Goal: Task Accomplishment & Management: Use online tool/utility

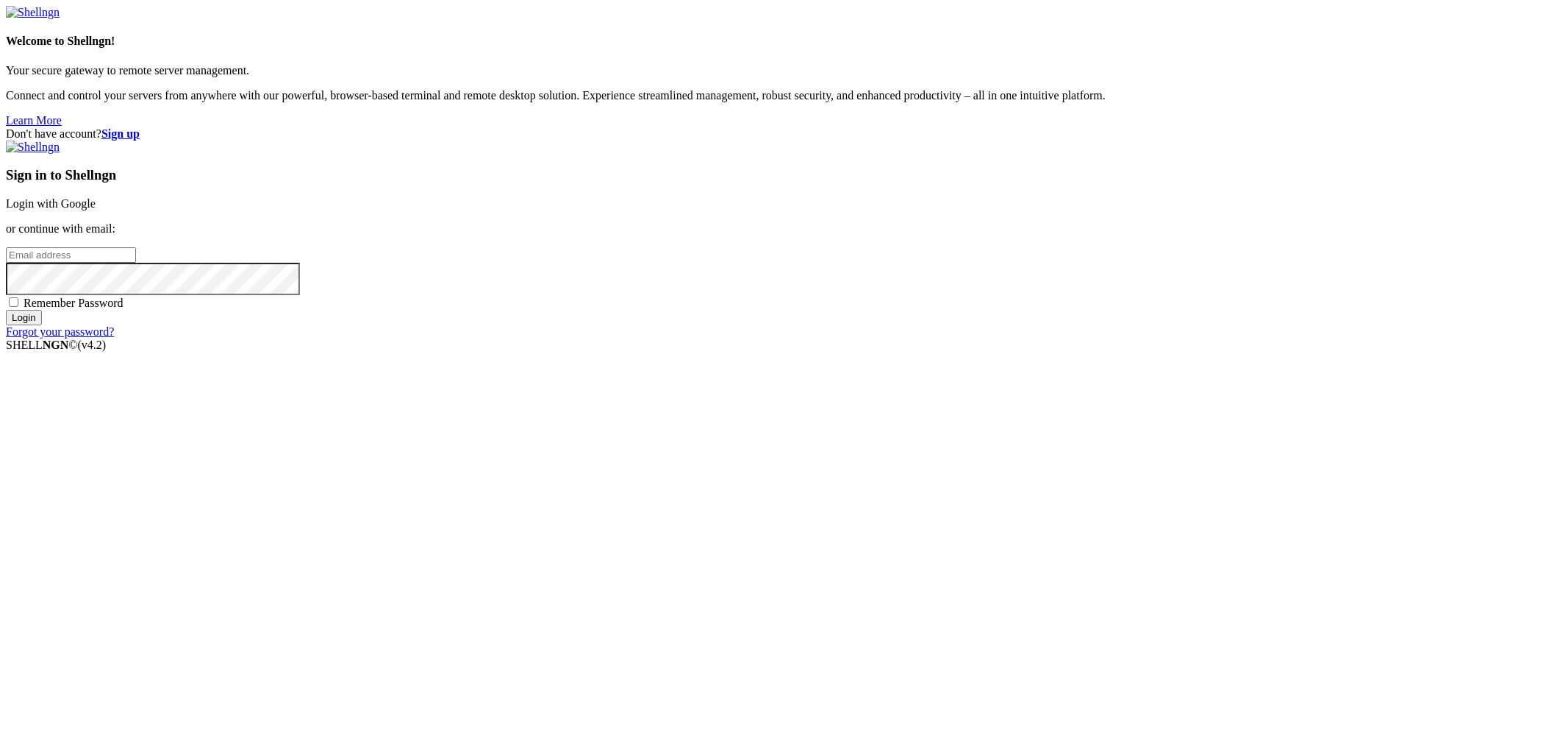
type input "[EMAIL_ADDRESS][DOMAIN_NAME]"
click at [42, 326] on input "Login" at bounding box center [24, 317] width 36 height 15
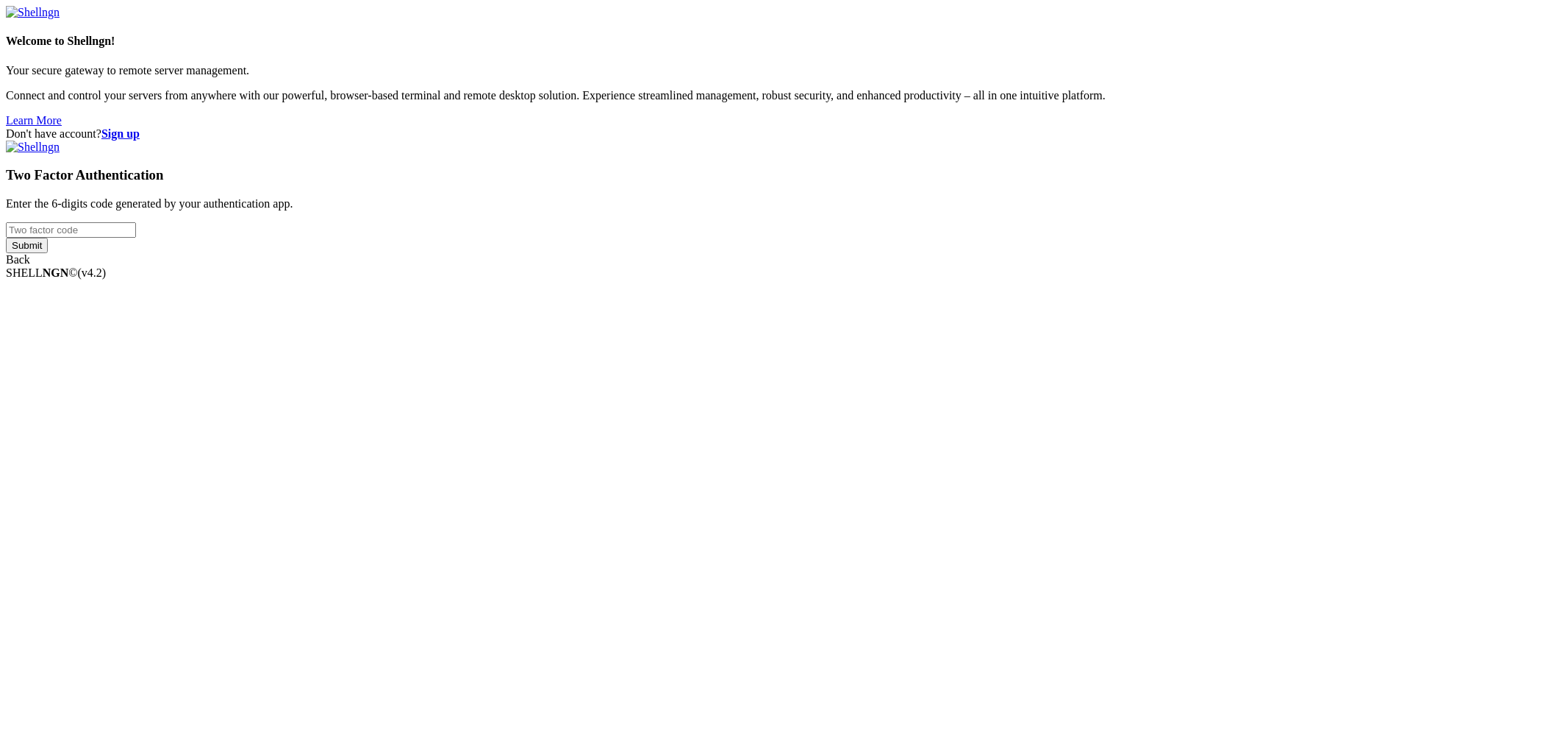
click at [136, 238] on input "number" at bounding box center [71, 229] width 130 height 15
click at [6, 238] on input "Submit" at bounding box center [27, 245] width 42 height 15
drag, startPoint x: 946, startPoint y: 369, endPoint x: 735, endPoint y: 356, distance: 211.4
click at [737, 279] on div "Don't have account? Sign up Two Factor Authentication Enter the 6-digits code g…" at bounding box center [784, 203] width 1556 height 153
type input "198898"
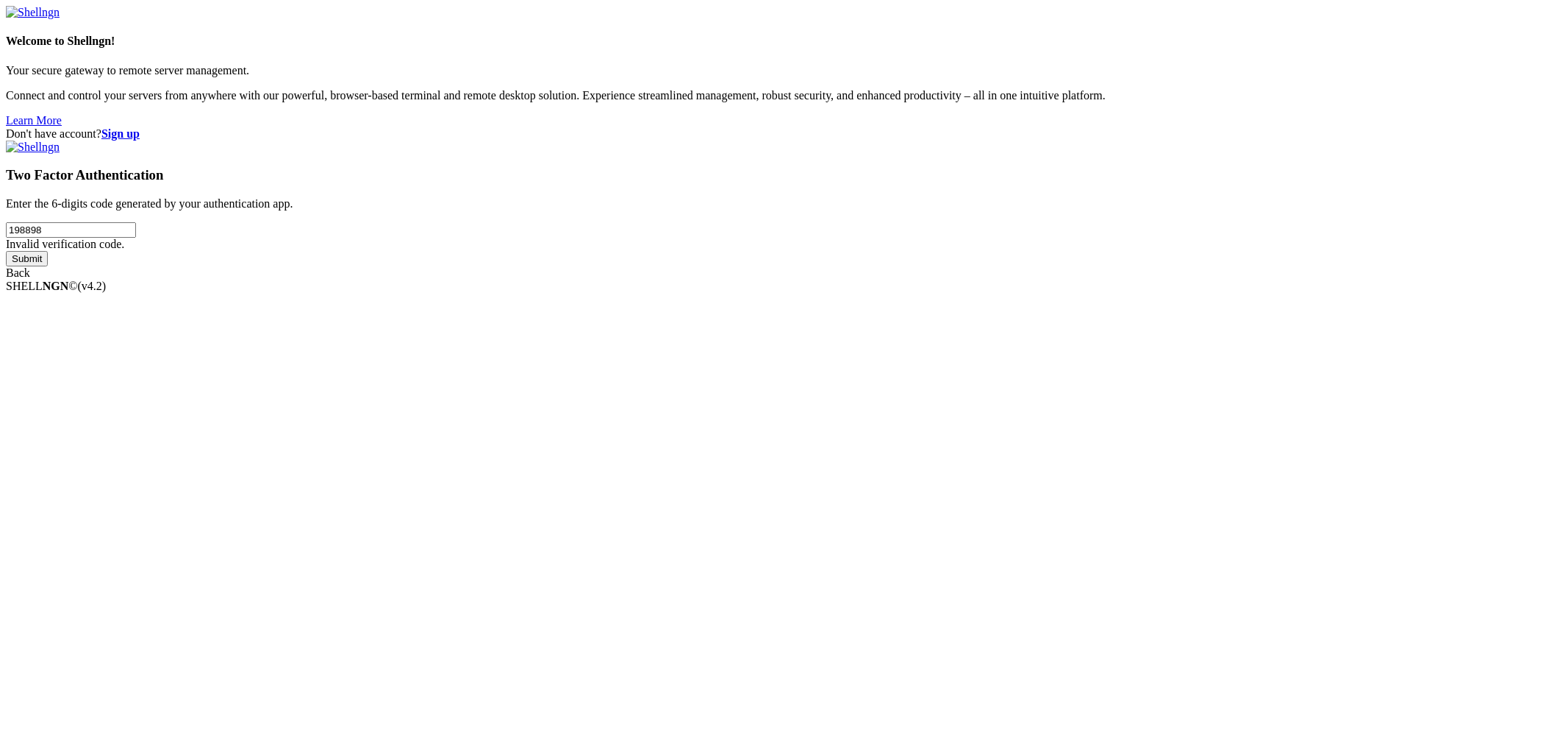
click at [6, 251] on input "Submit" at bounding box center [27, 258] width 42 height 15
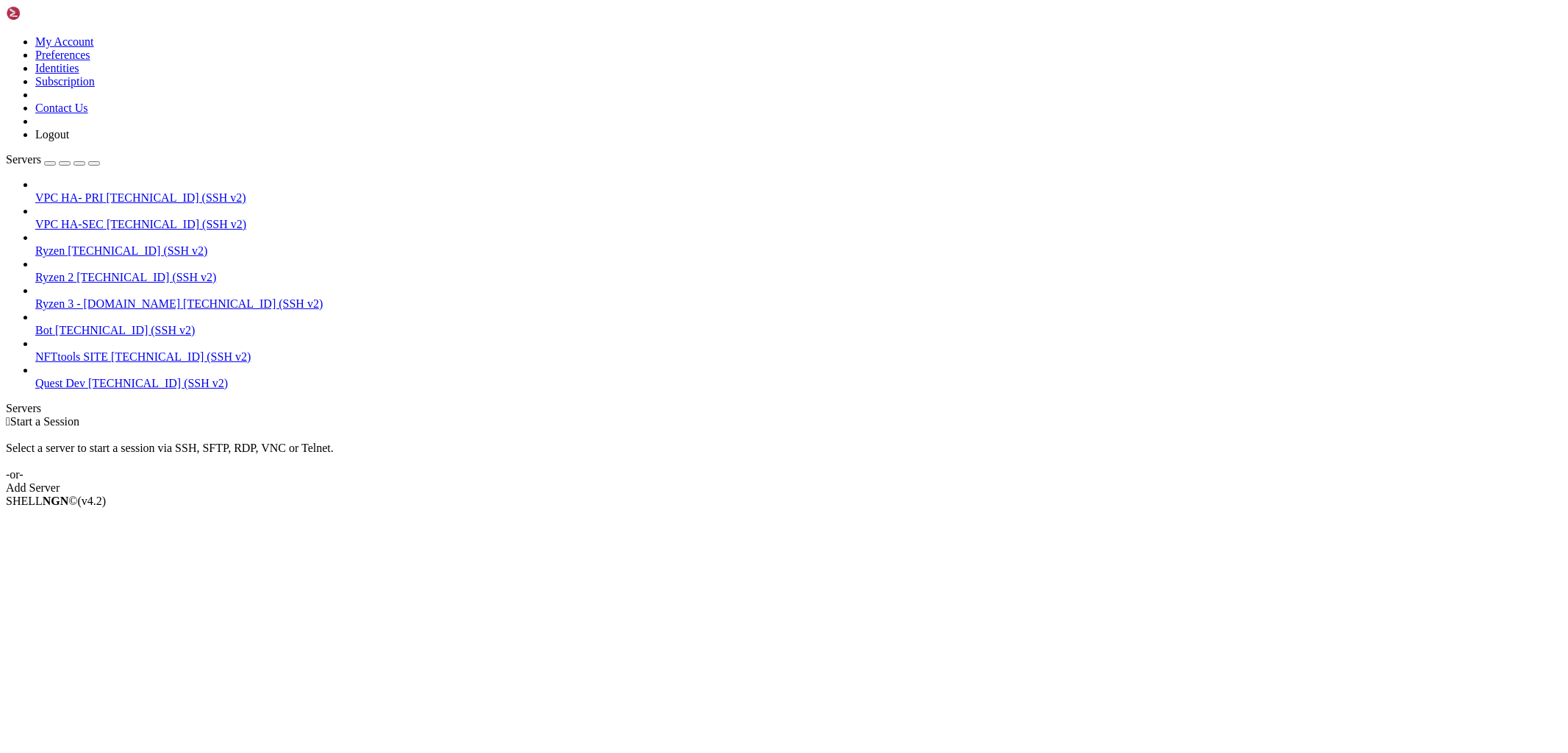
click at [89, 377] on span "[TECHNICAL_ID] (SSH v2)" at bounding box center [159, 383] width 140 height 12
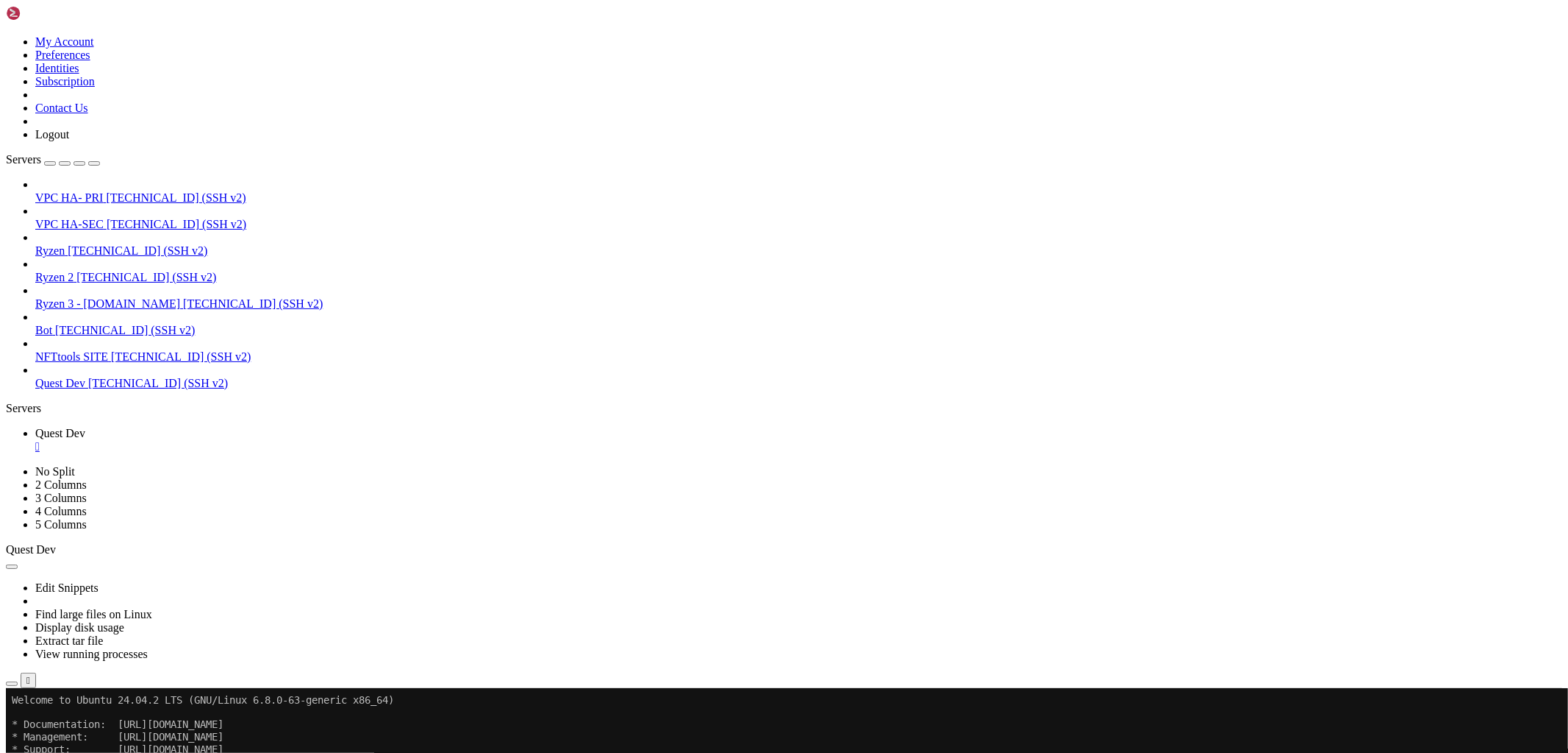
drag, startPoint x: 1000, startPoint y: 956, endPoint x: 12, endPoint y: 944, distance: 988.1
copy div "[URL][PERSON_NAME][DOMAIN_NAME][DATE] ofile+user%3Ainference&code_challenge=fwI…"
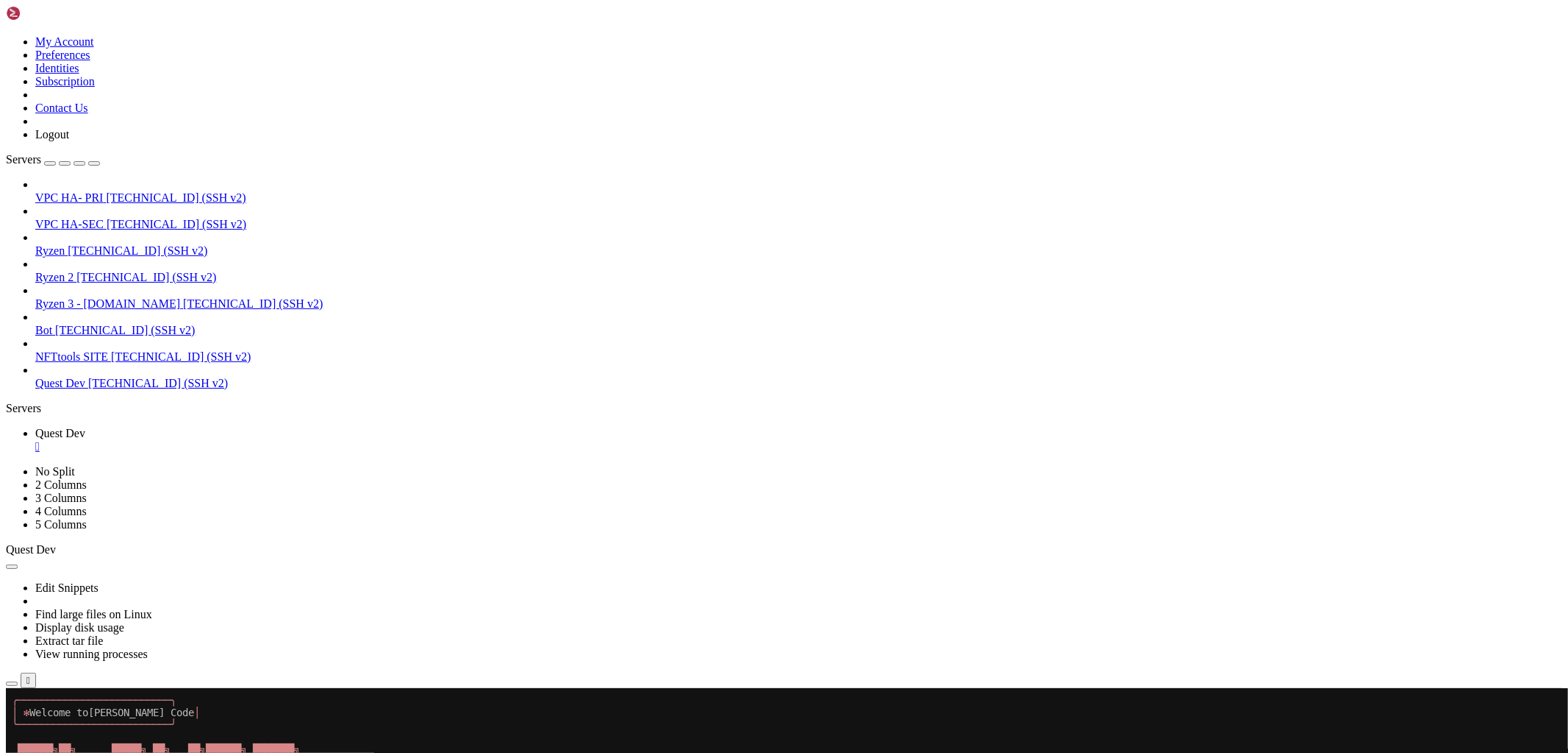
scroll to position [14, 2]
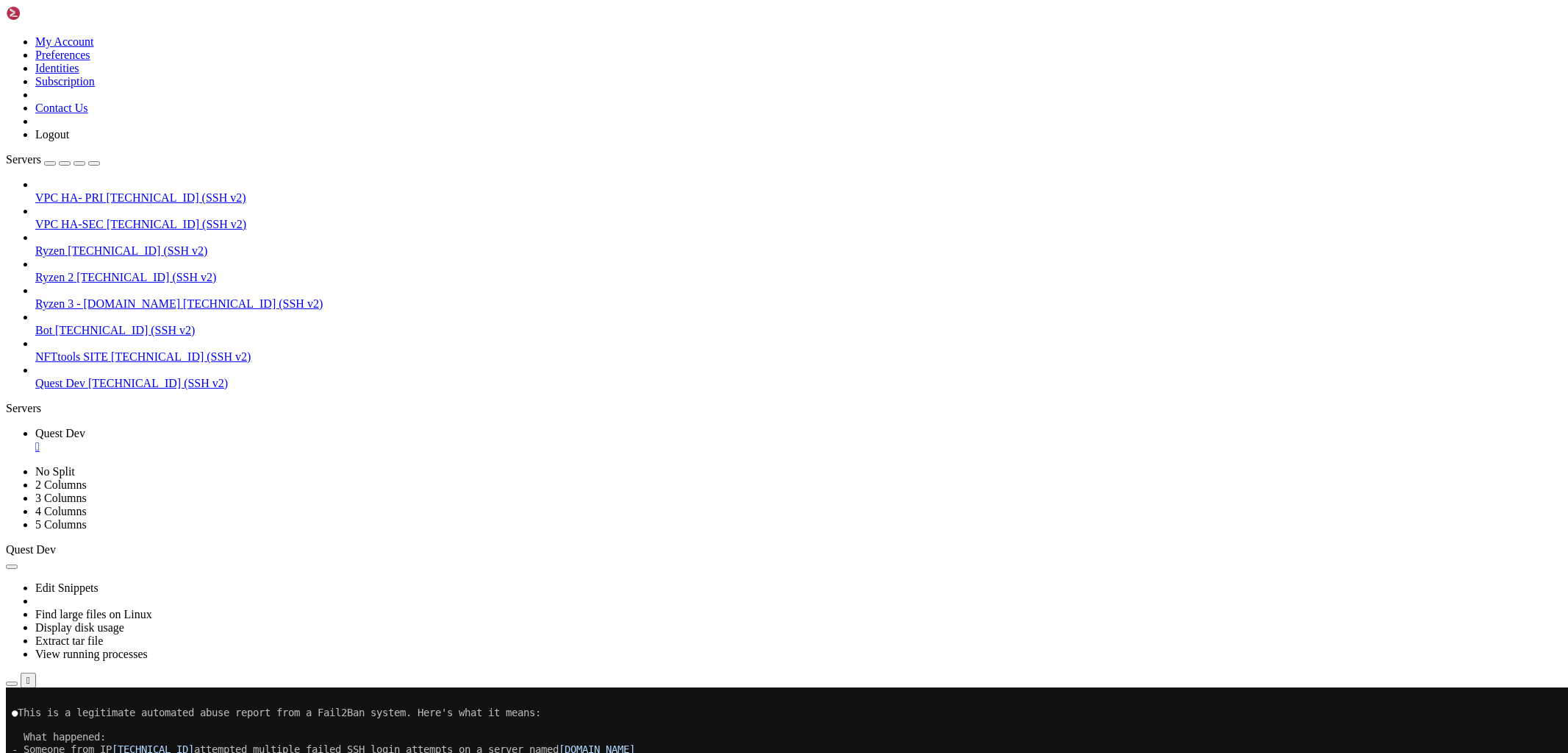
scroll to position [1003, 0]
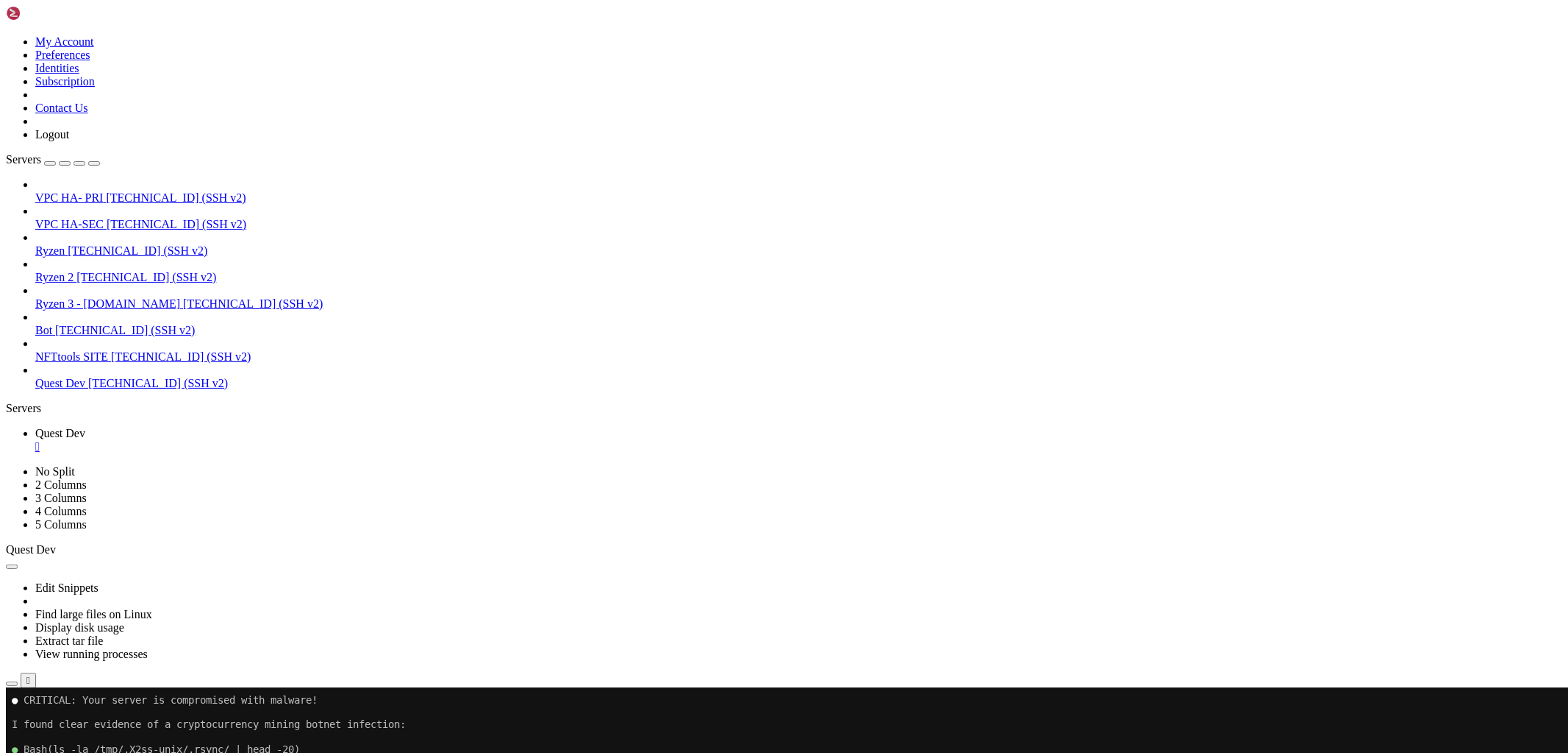
scroll to position [2606, 0]
drag, startPoint x: 245, startPoint y: 1187, endPoint x: 84, endPoint y: 1188, distance: 161.0
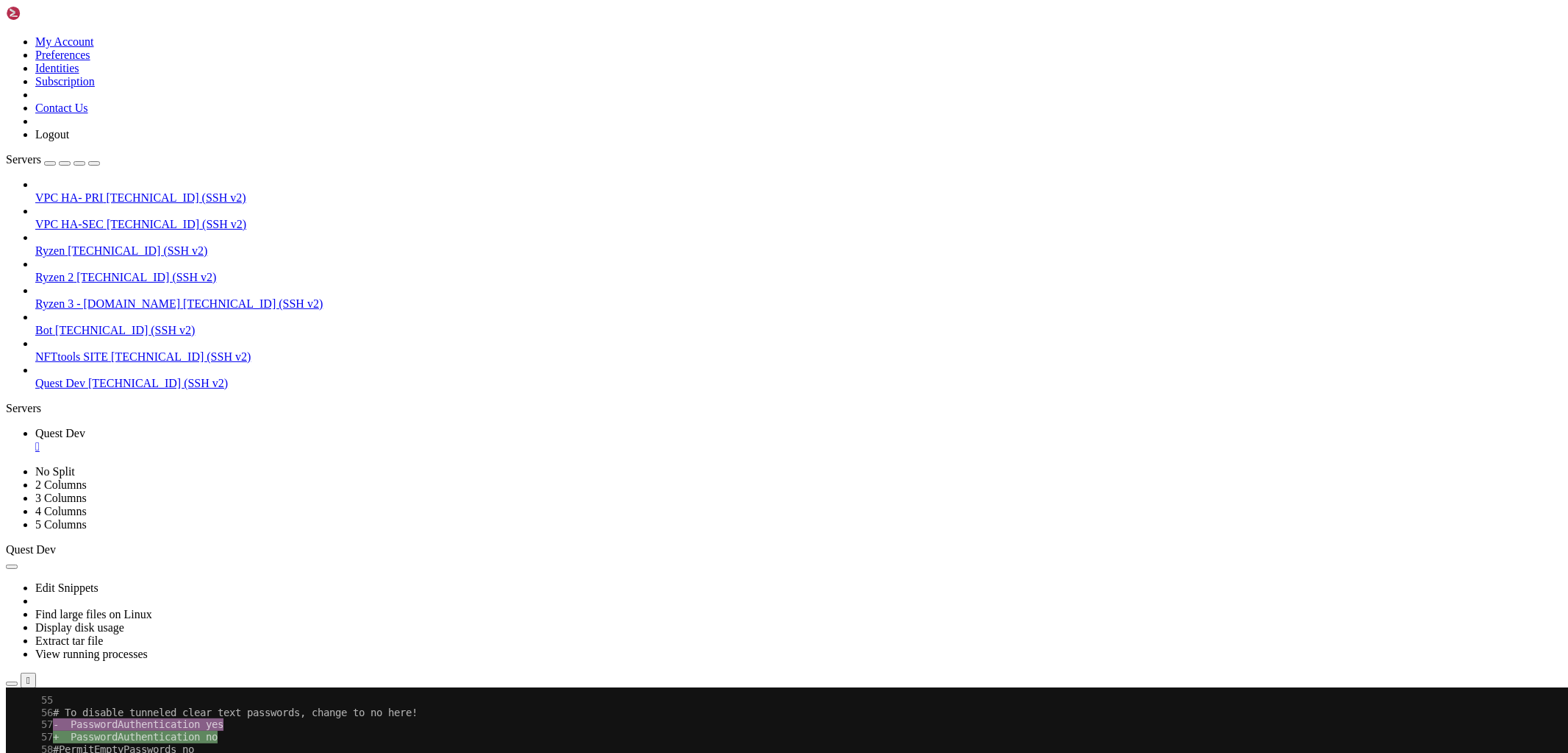
scroll to position [4747, 0]
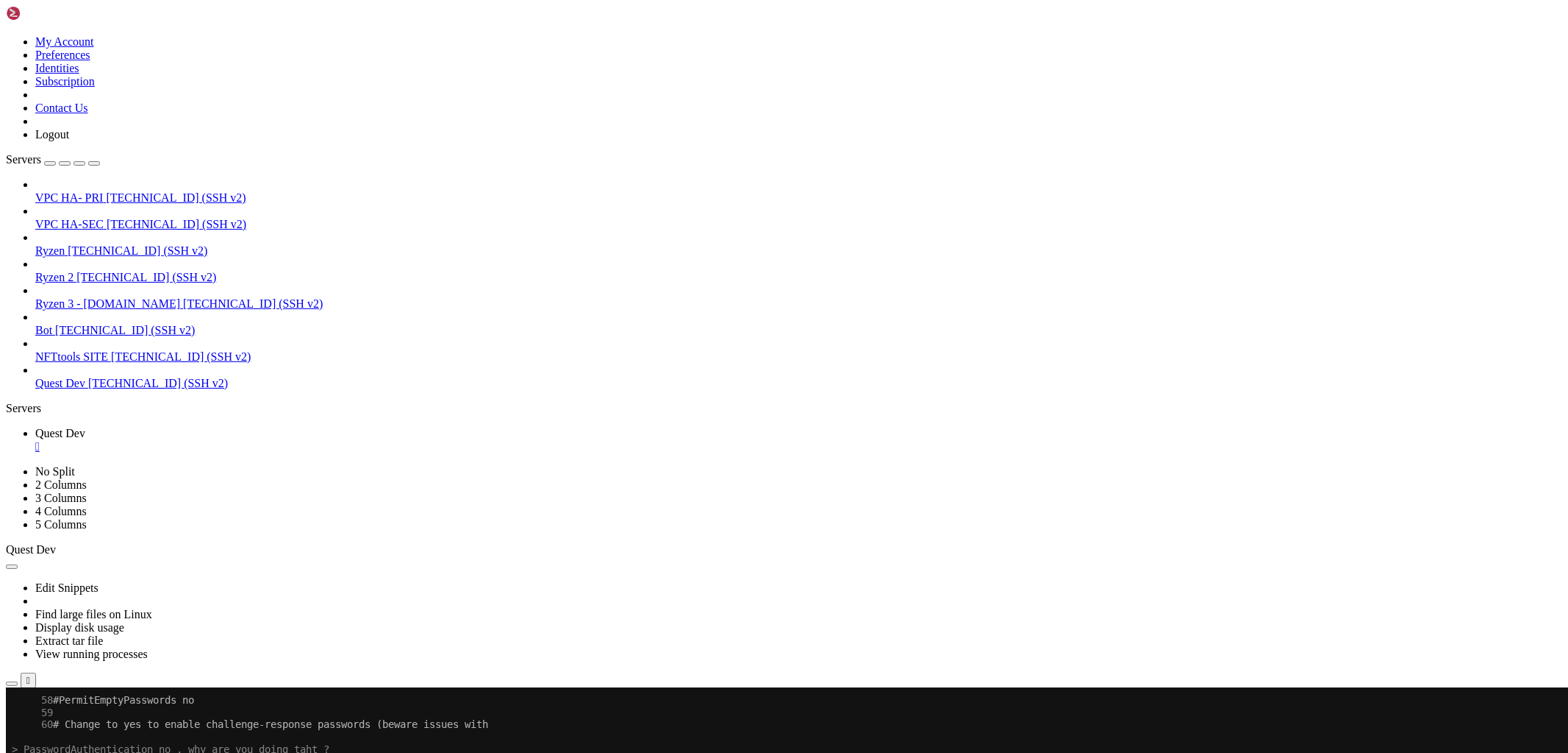
copy x-row "fail2ban"
drag, startPoint x: 921, startPoint y: 867, endPoint x: 912, endPoint y: 875, distance: 12.0
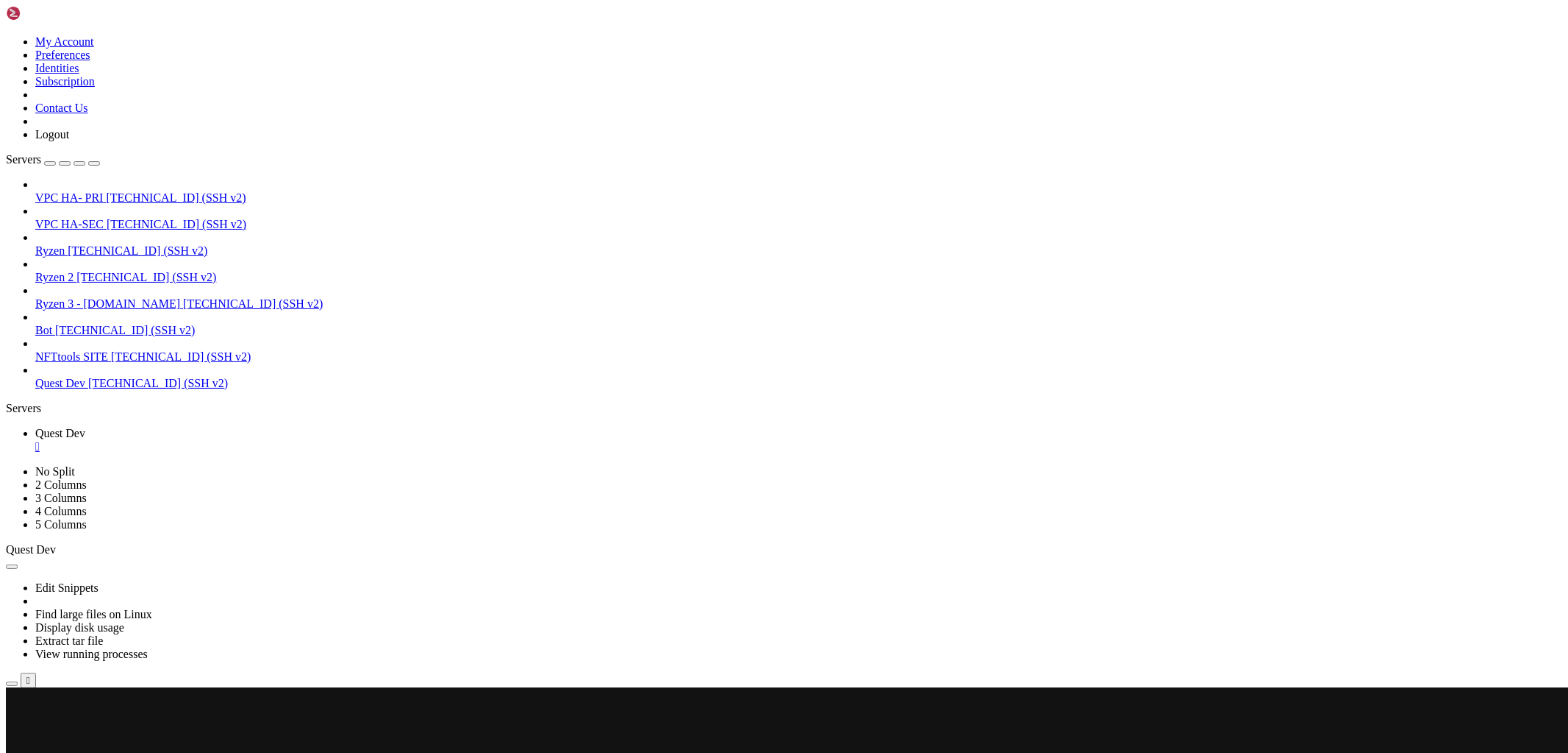
scroll to position [15845, 0]
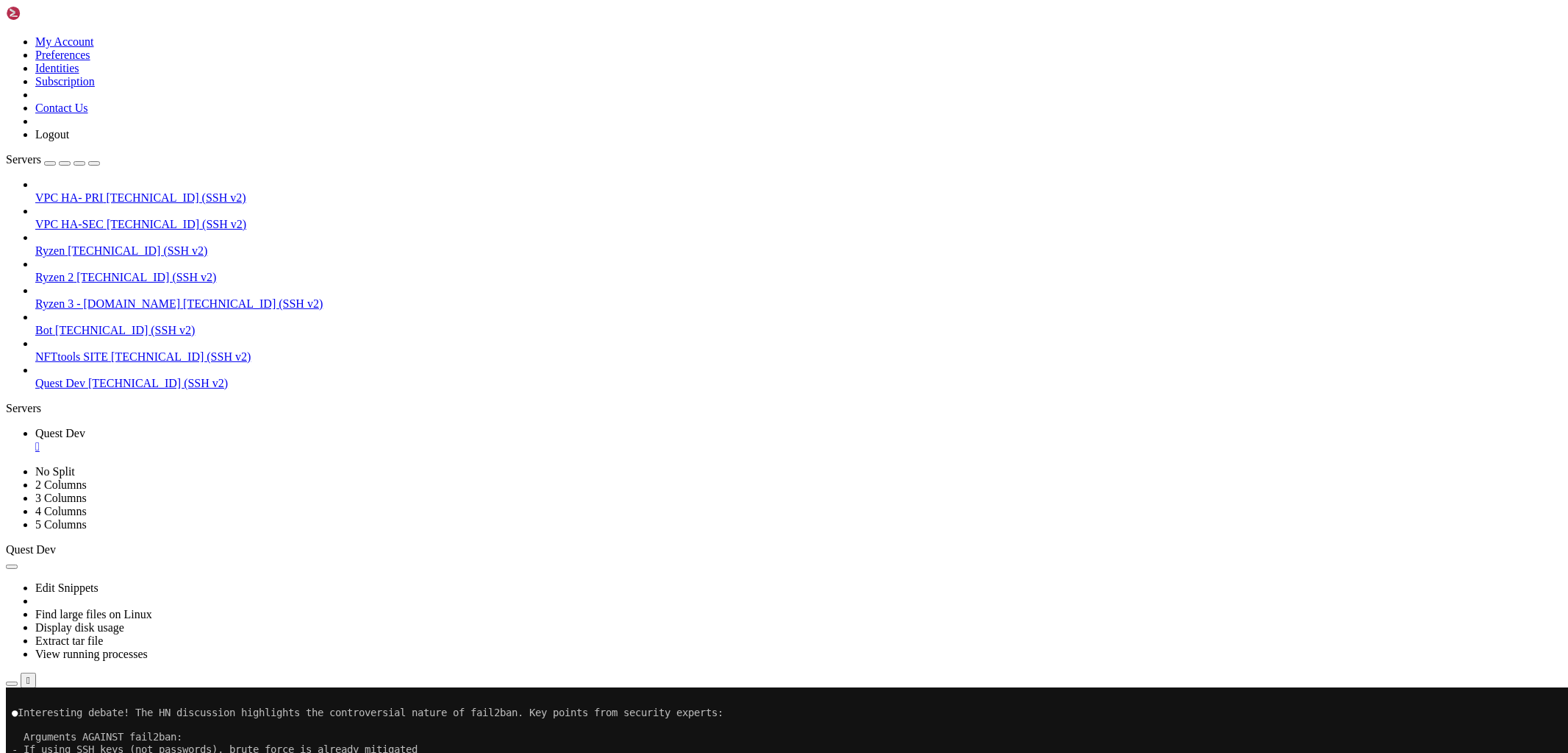
copy span "fail2ban"
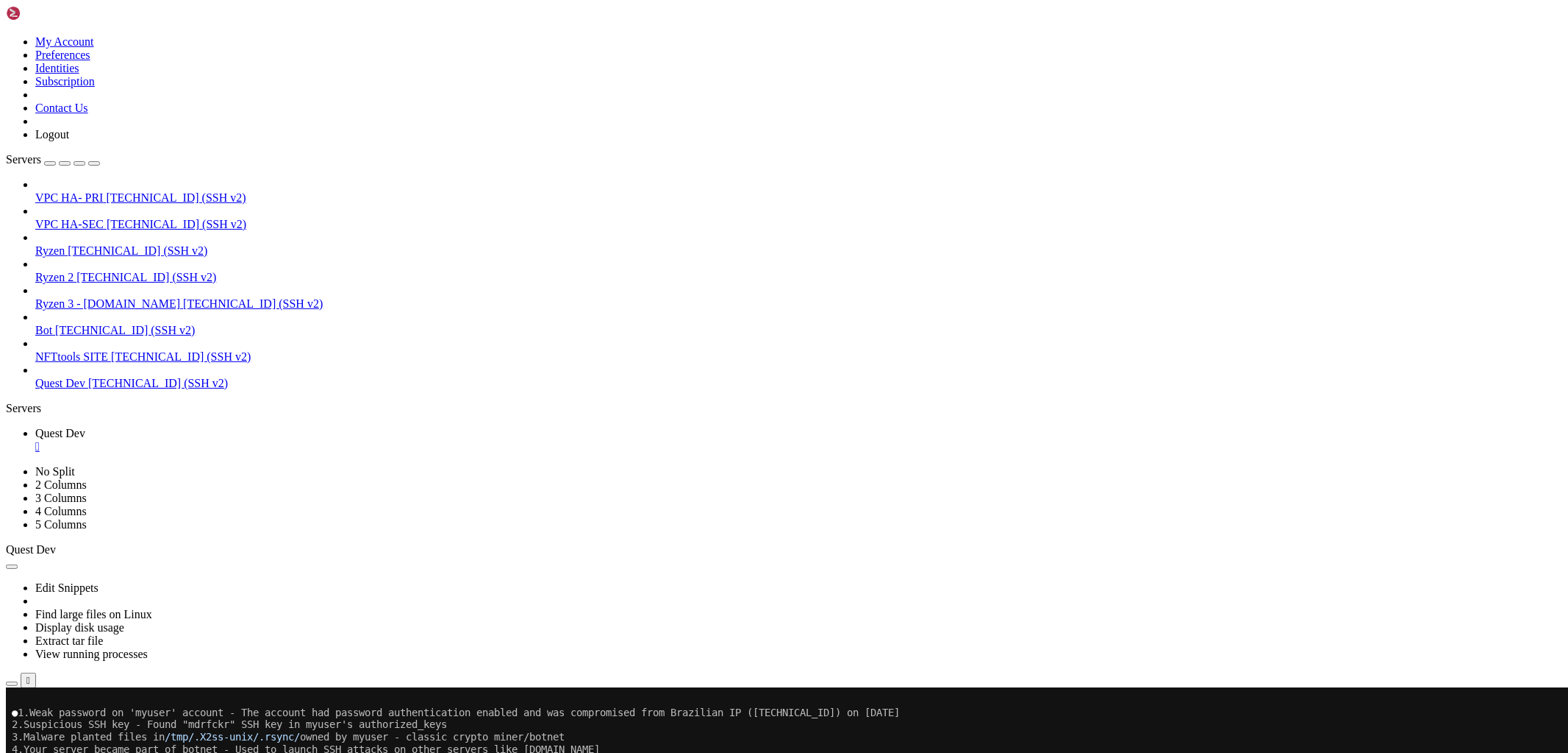
scroll to position [16150, 0]
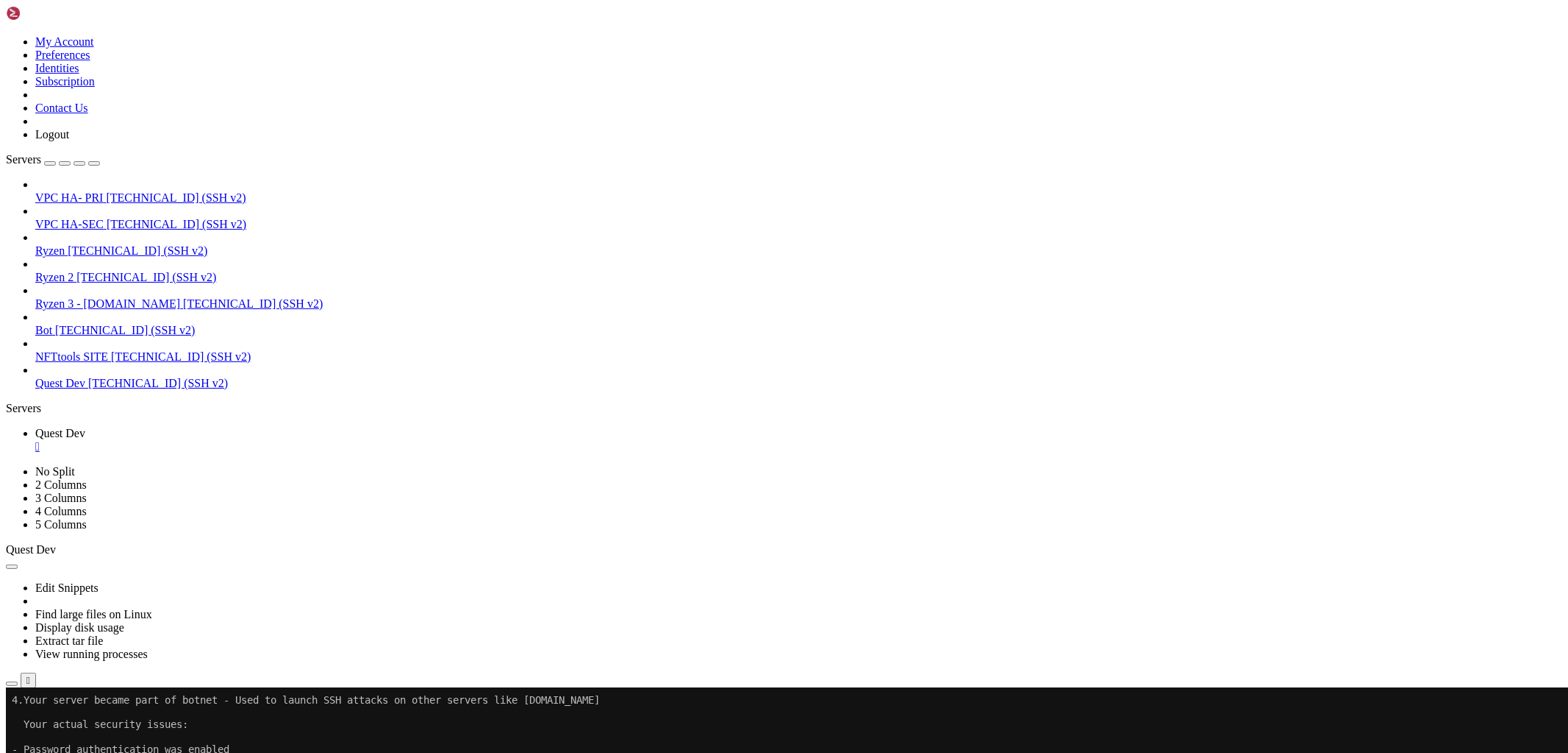
click at [72, 377] on span "Quest Dev" at bounding box center [60, 383] width 50 height 12
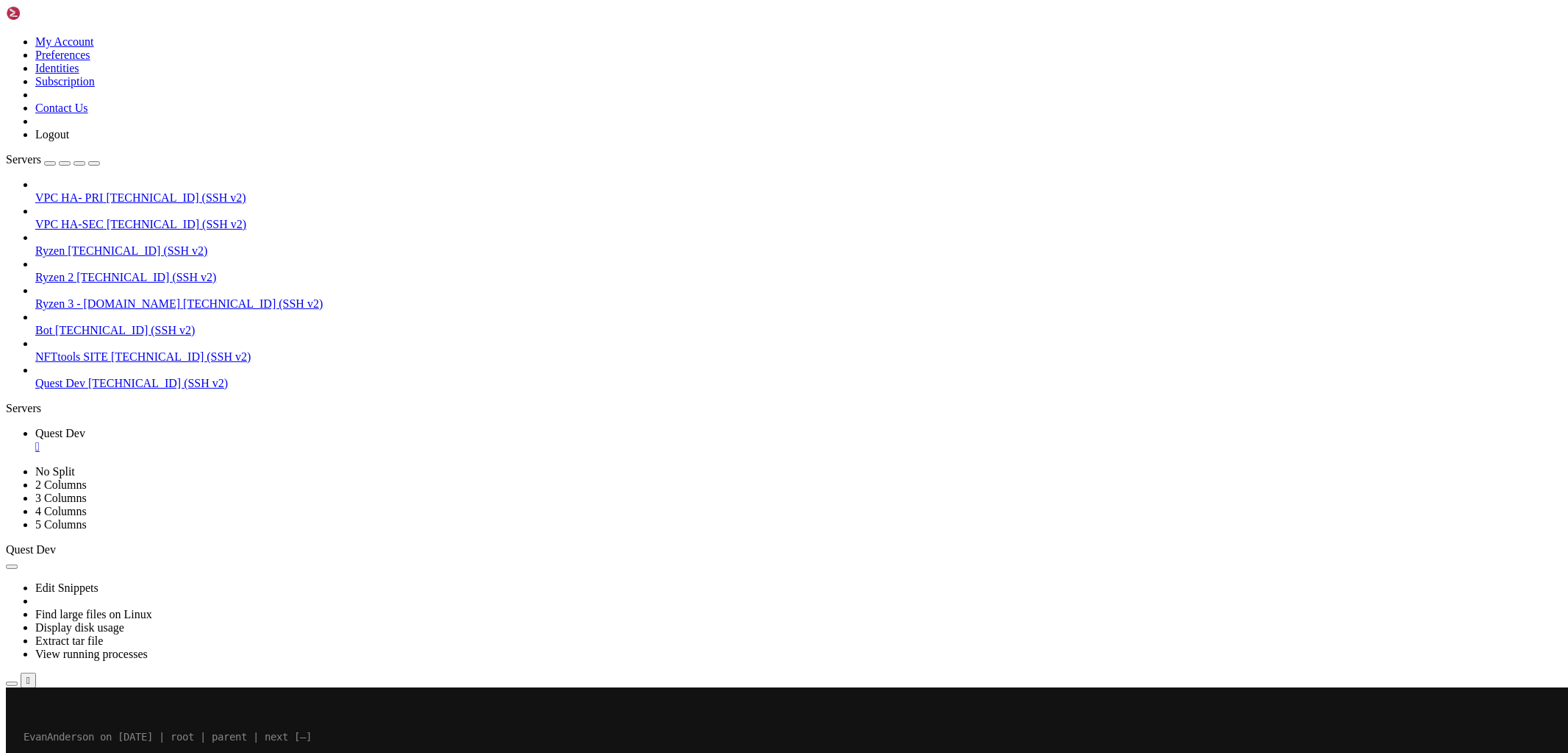
click at [90, 752] on span "Open SFTP" at bounding box center [63, 759] width 55 height 12
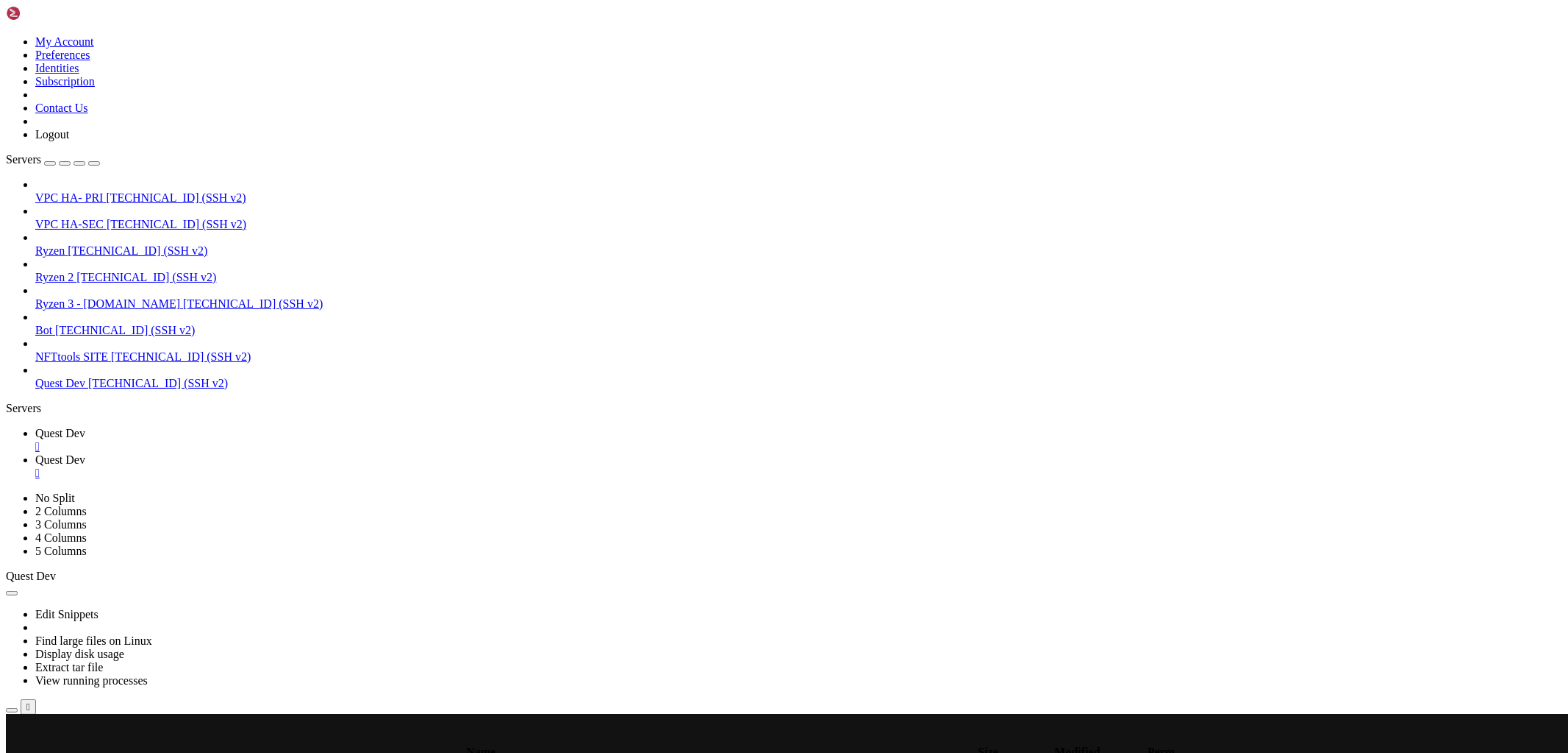
type input "/root"
click at [68, 360] on div at bounding box center [784, 376] width 1568 height 753
click at [68, 377] on span "Quest Dev" at bounding box center [60, 383] width 50 height 12
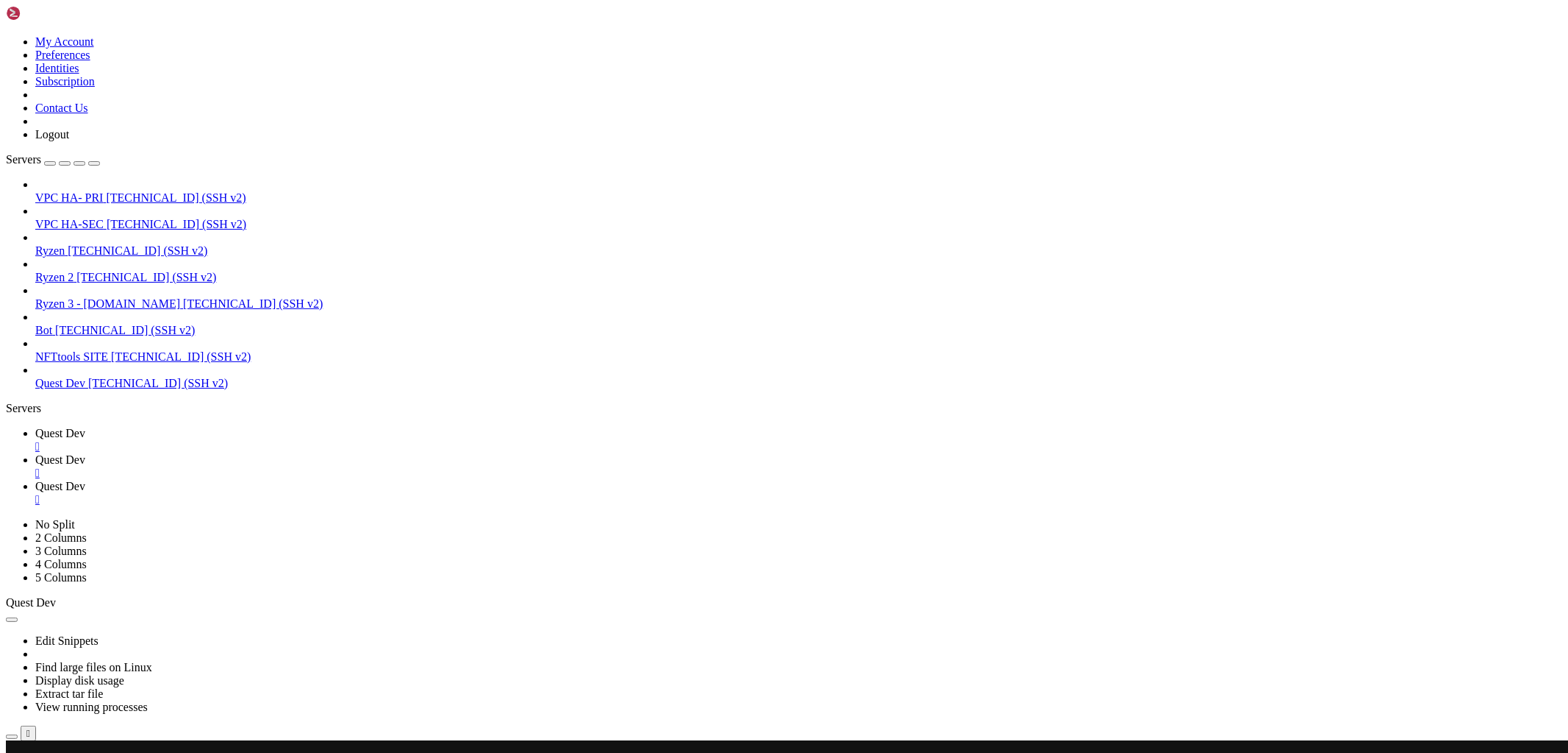
scroll to position [0, 0]
click at [371, 467] on div "" at bounding box center [799, 473] width 1527 height 13
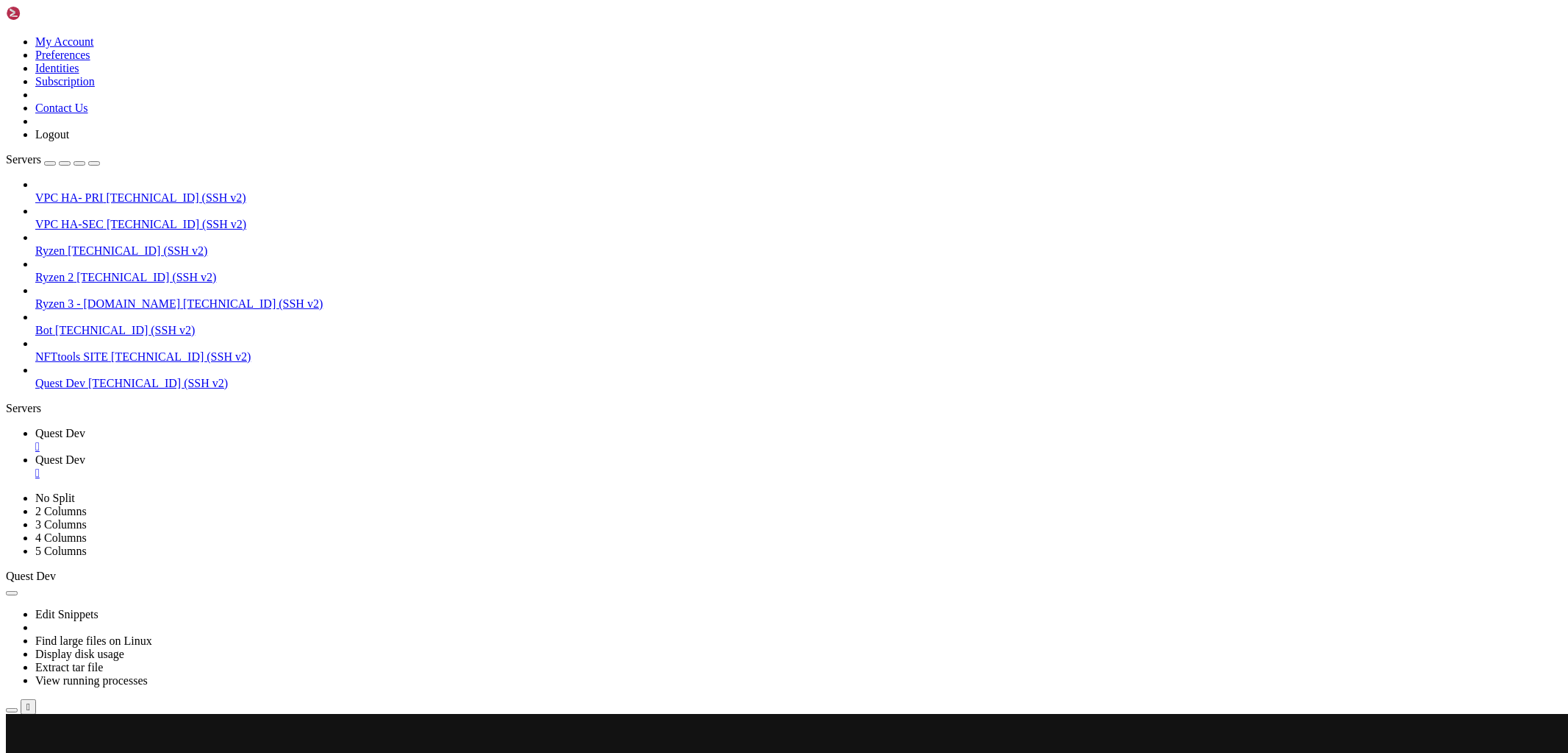
click at [85, 427] on span "Quest Dev" at bounding box center [60, 433] width 50 height 12
click at [85, 453] on span "Quest Dev" at bounding box center [60, 459] width 50 height 12
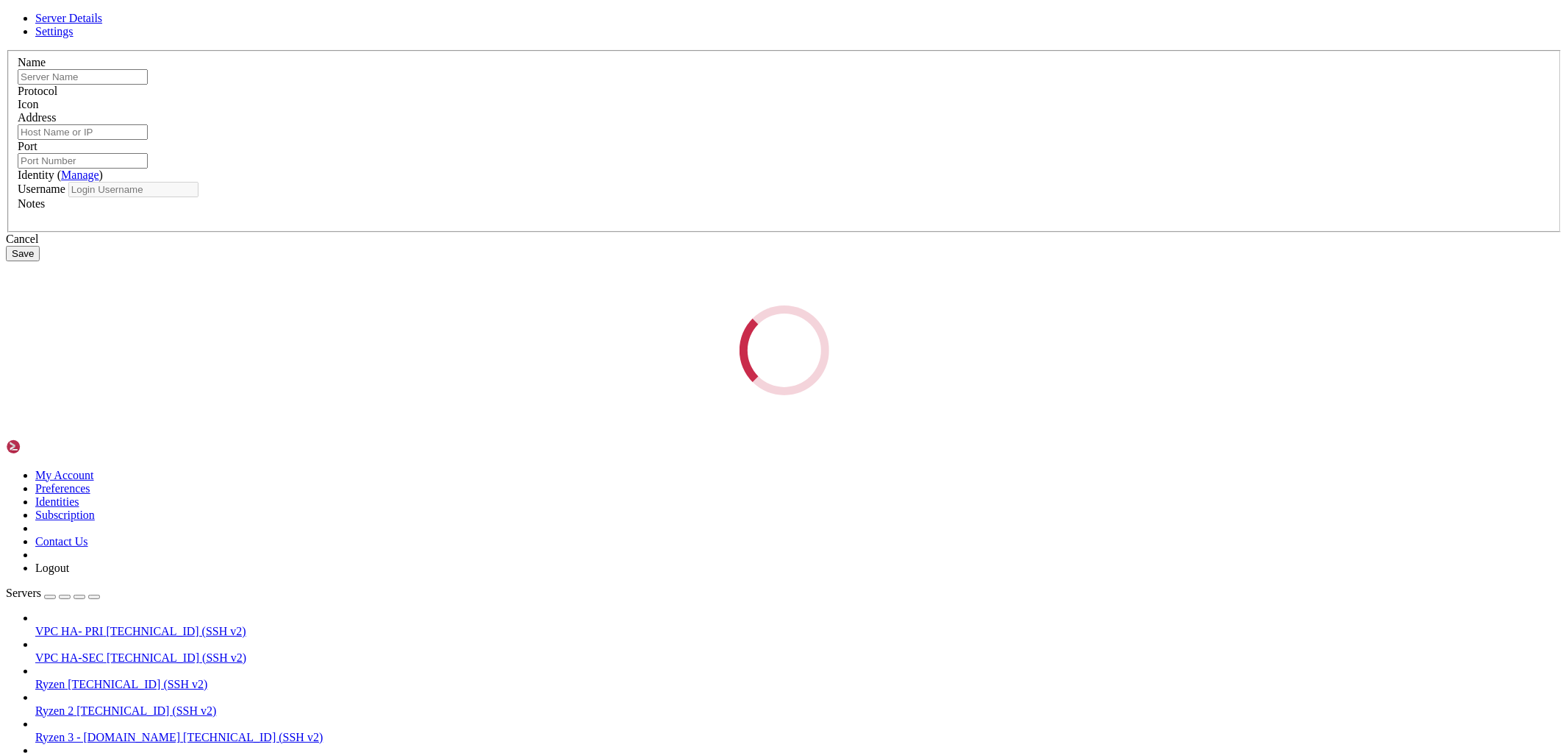
type input "Quest Dev"
type input "[TECHNICAL_ID]"
type input "22"
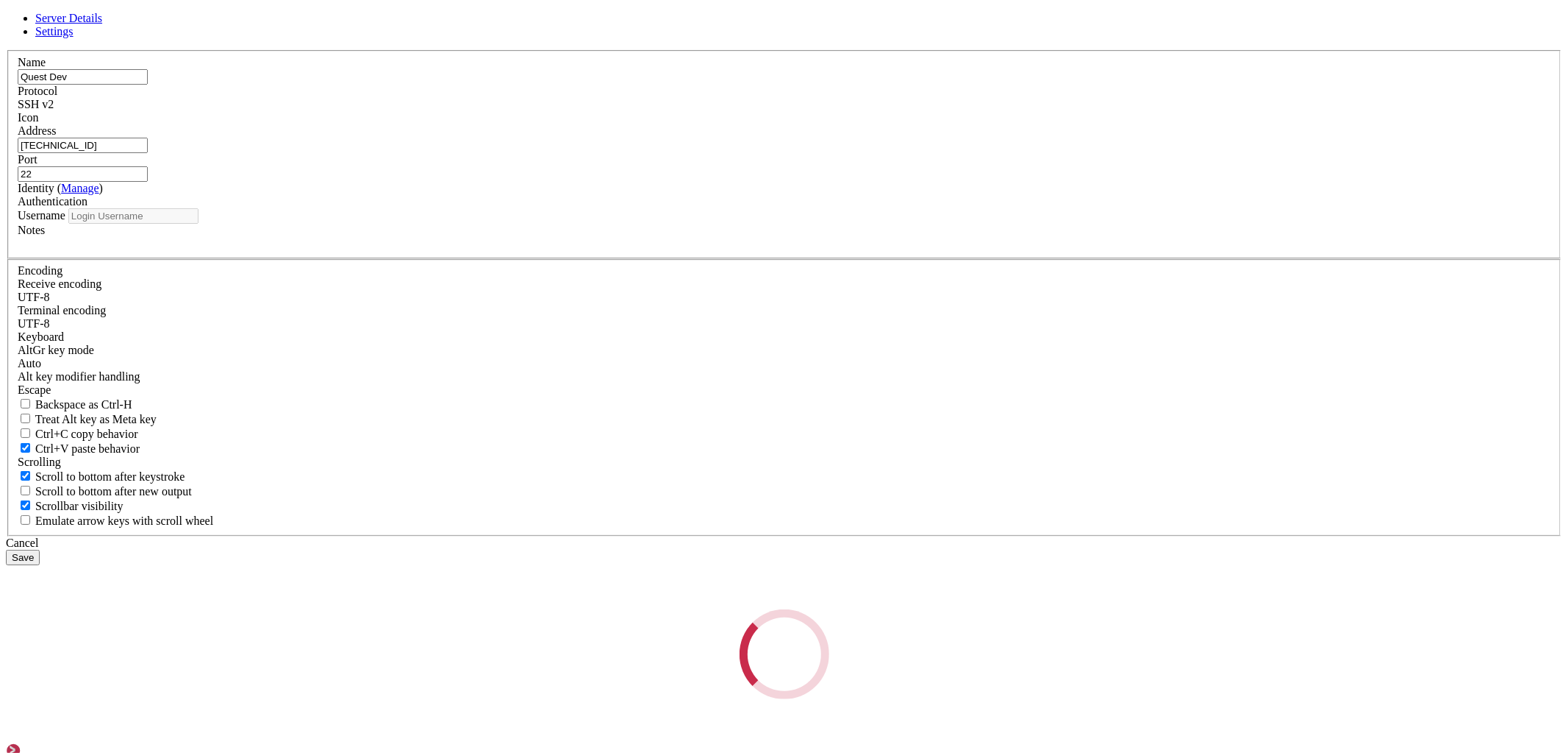
type input "root"
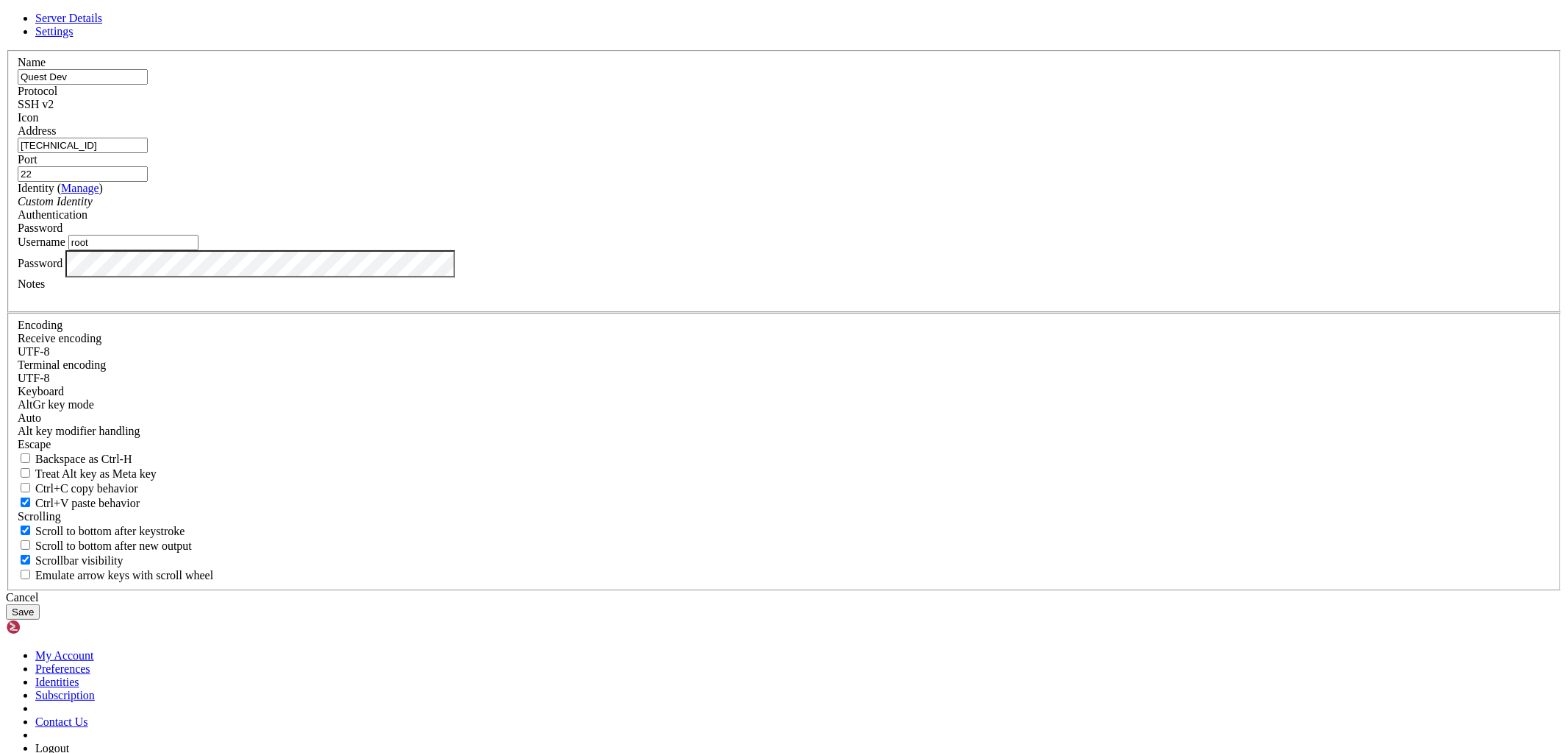
click at [473, 452] on div "Server Details Settings Name Quest Dev Protocol SSH v2 Icon" at bounding box center [784, 315] width 1556 height 608
click at [984, 539] on div "Name Quest Dev Protocol SSH v2 Icon Address 68.168.218.222 Port 22 ( Manage )" at bounding box center [784, 320] width 1556 height 541
click at [40, 604] on button "Save" at bounding box center [23, 611] width 34 height 15
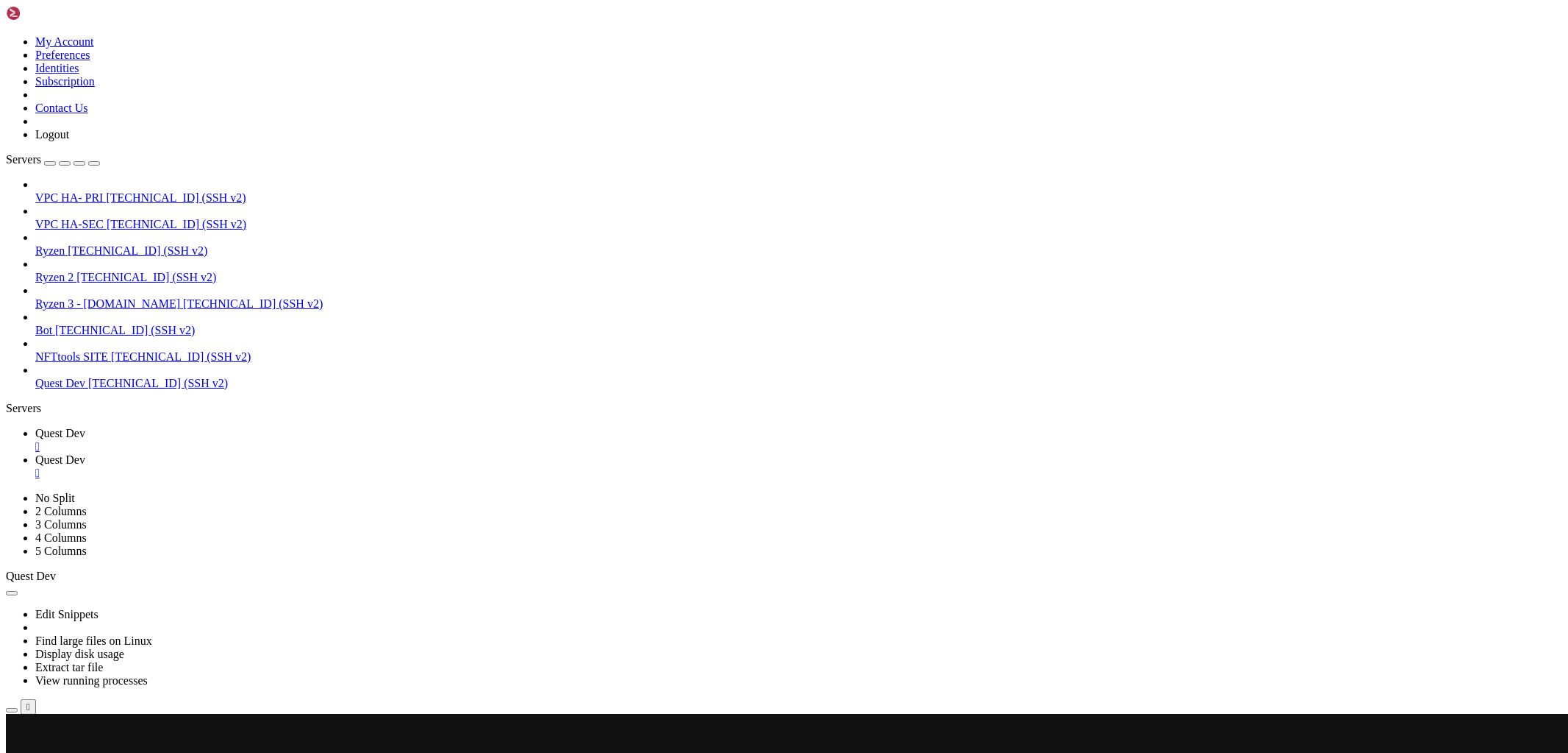
click at [85, 427] on span "Quest Dev" at bounding box center [60, 433] width 50 height 12
drag, startPoint x: 515, startPoint y: 923, endPoint x: 522, endPoint y: 929, distance: 9.2
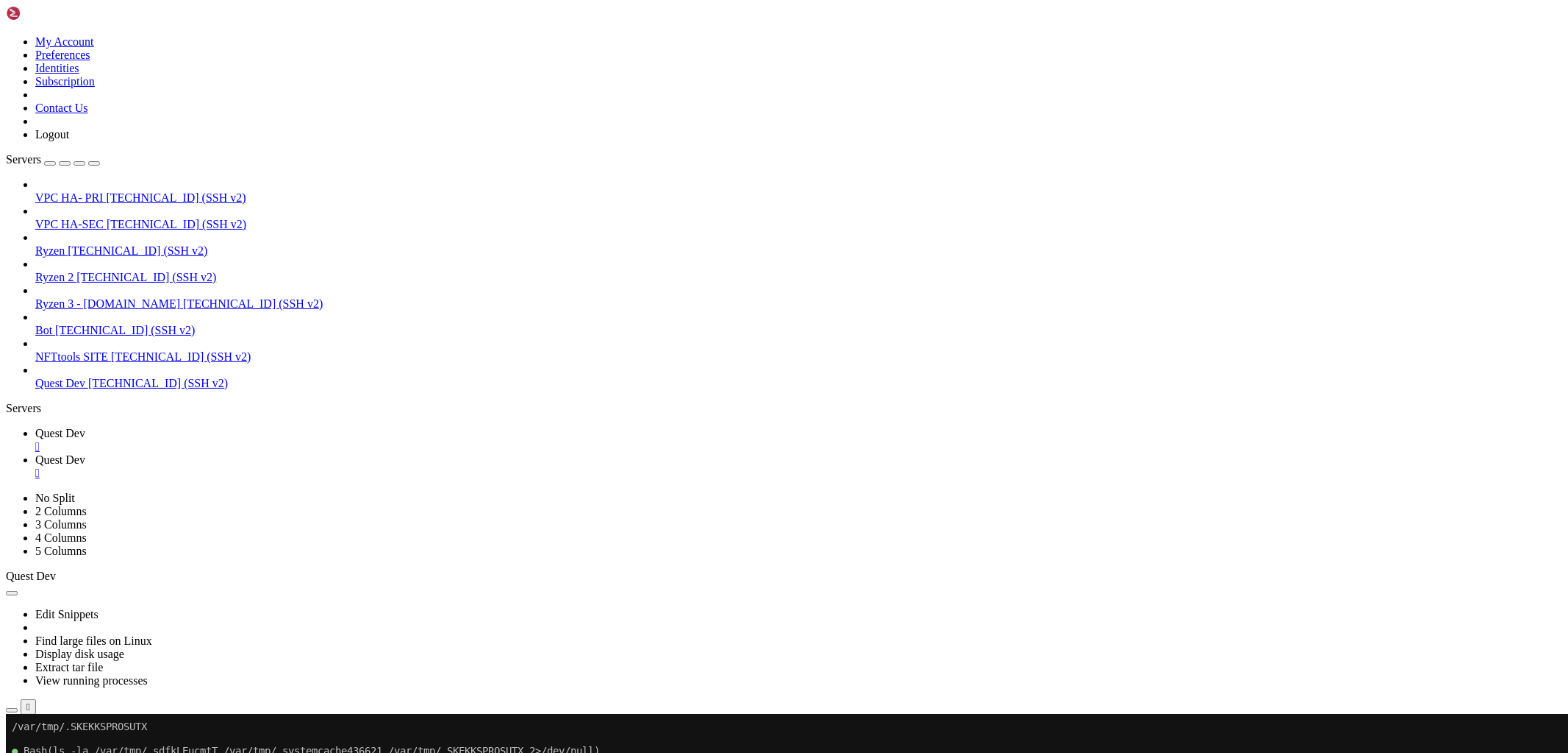
drag, startPoint x: 319, startPoint y: 1231, endPoint x: 358, endPoint y: 1228, distance: 39.1
copy span "fail2ban-client status sshd"
click at [85, 453] on span "Quest Dev" at bounding box center [60, 459] width 50 height 12
drag, startPoint x: 291, startPoint y: 945, endPoint x: 295, endPoint y: 953, distance: 8.9
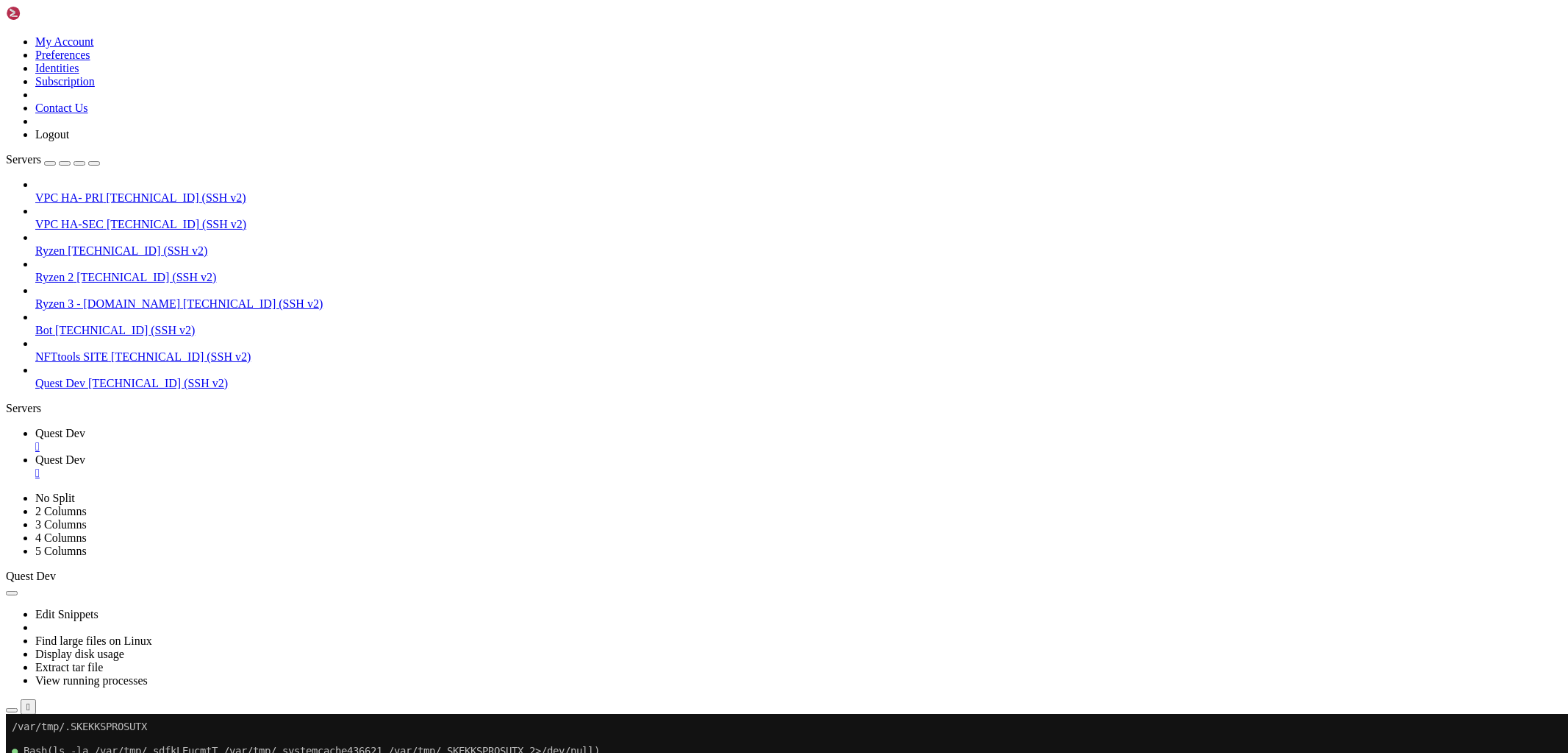
click at [85, 427] on span "Quest Dev" at bounding box center [60, 433] width 50 height 12
